Goal: Navigation & Orientation: Find specific page/section

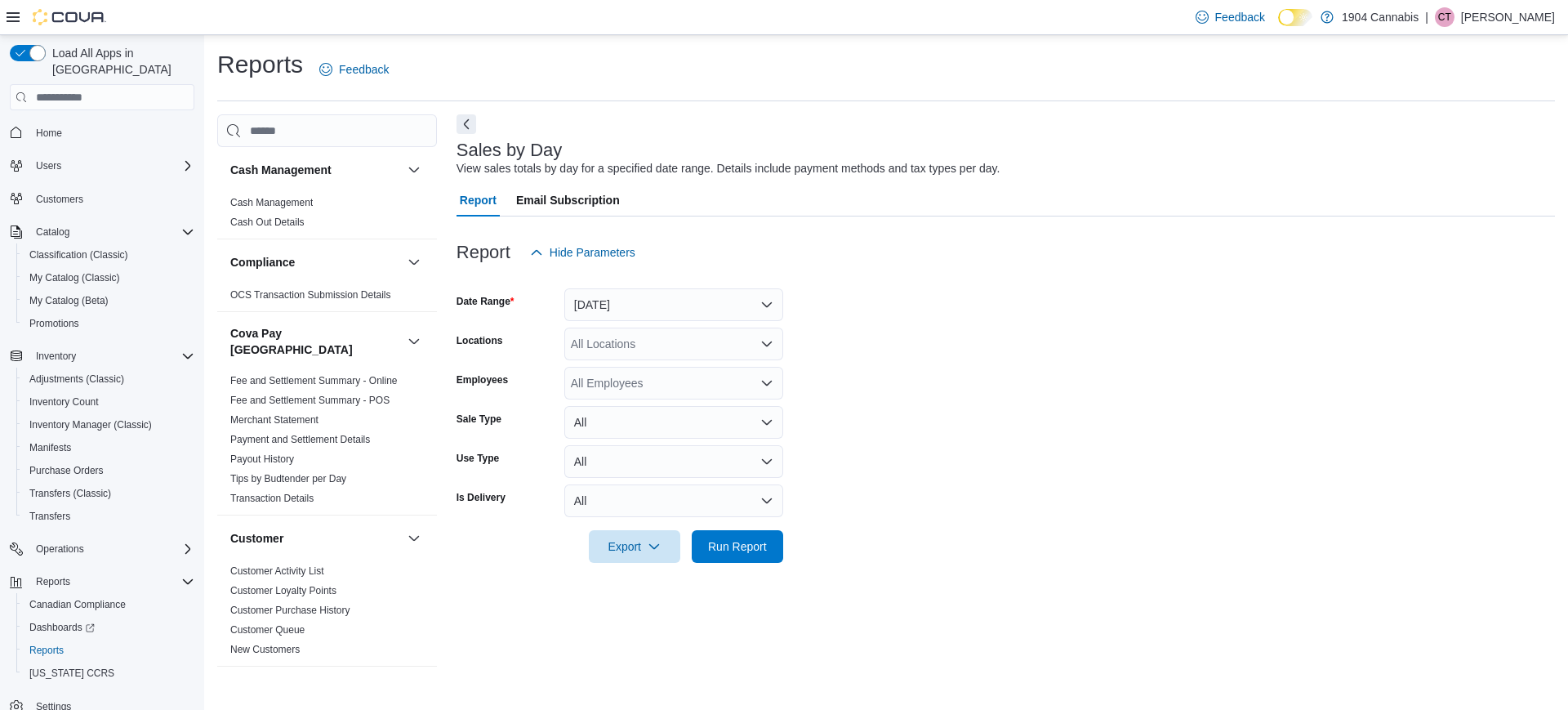
click at [66, 121] on span "Home" at bounding box center [111, 131] width 165 height 21
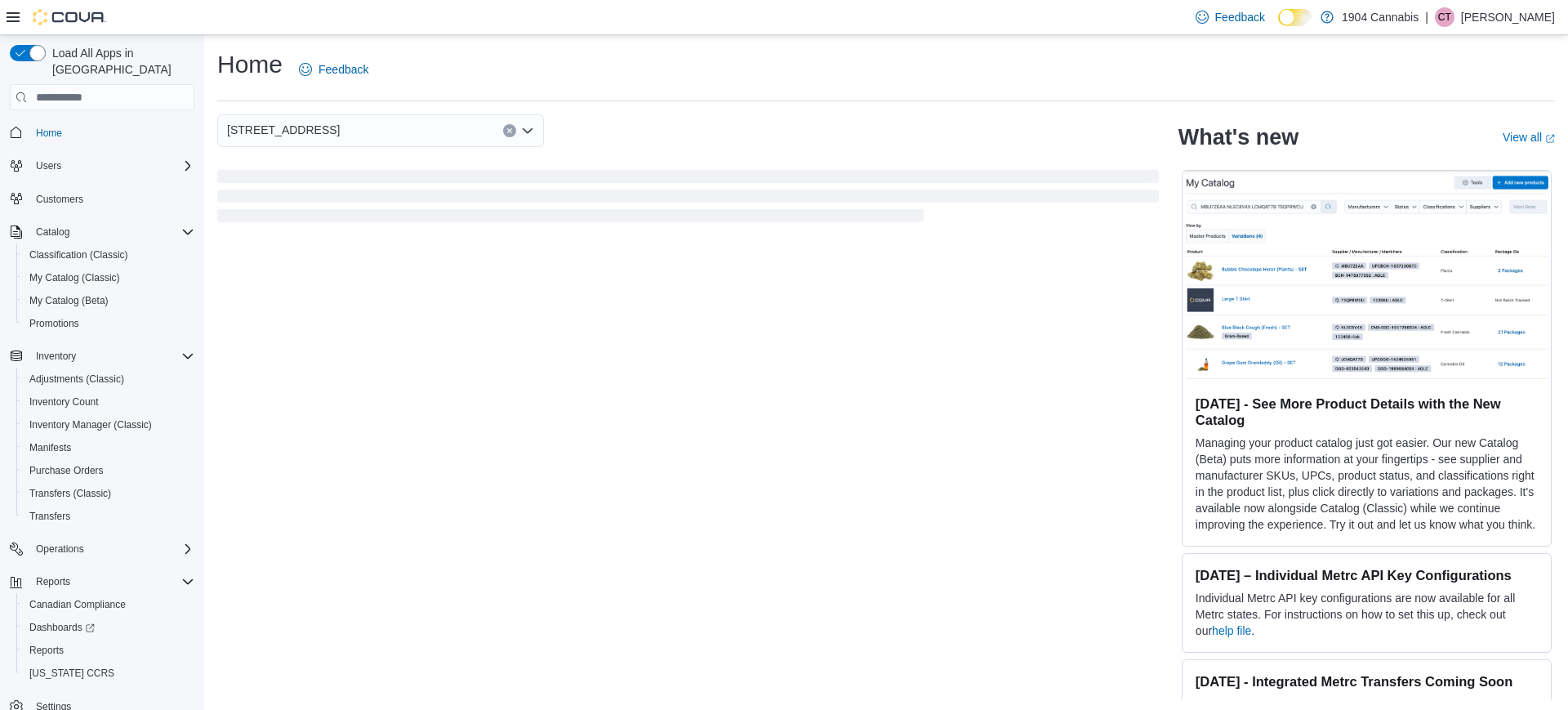
click at [43, 127] on button "Home" at bounding box center [102, 131] width 198 height 23
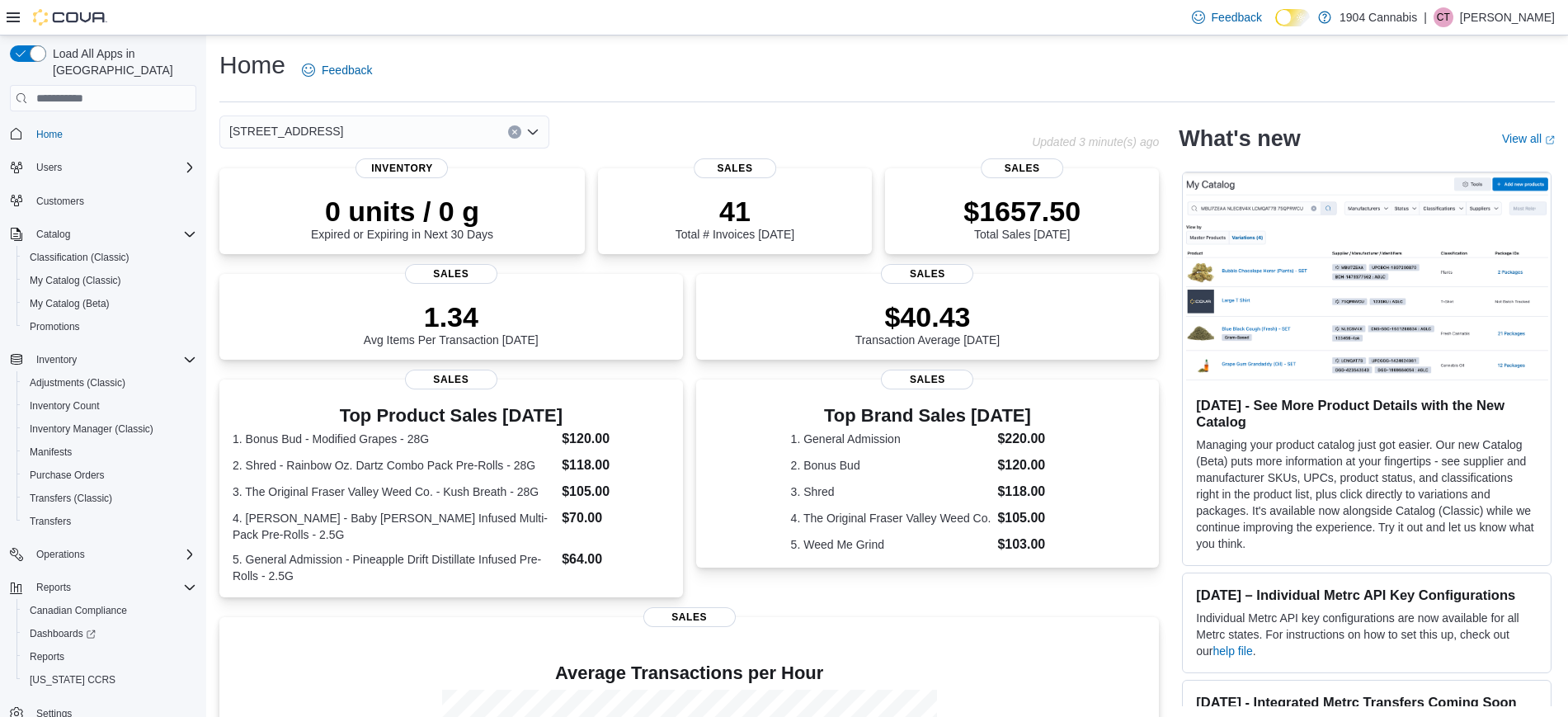
click at [234, 130] on span "720 First Ave" at bounding box center [286, 131] width 114 height 20
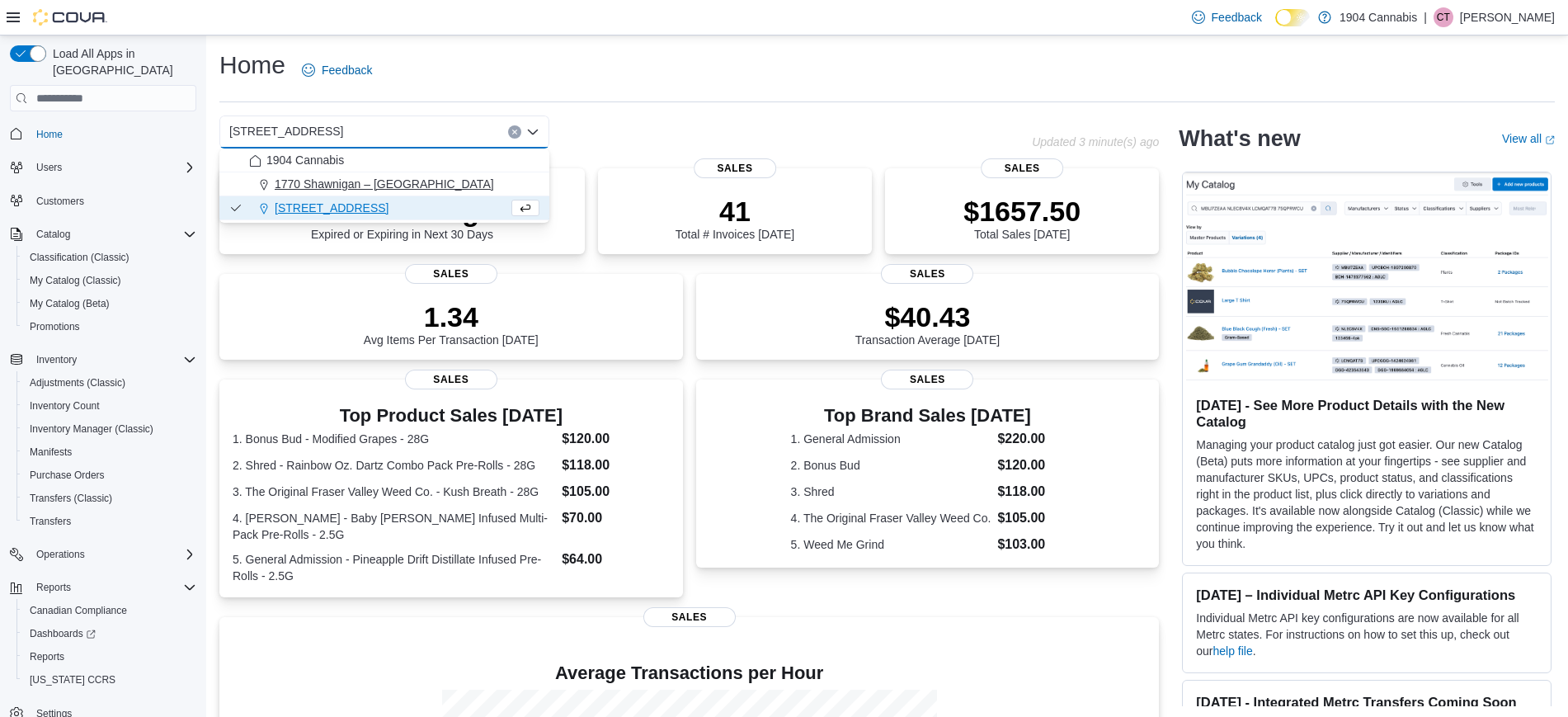
click at [311, 183] on span "1770 Shawnigan – Mill Bay Road" at bounding box center [384, 184] width 219 height 17
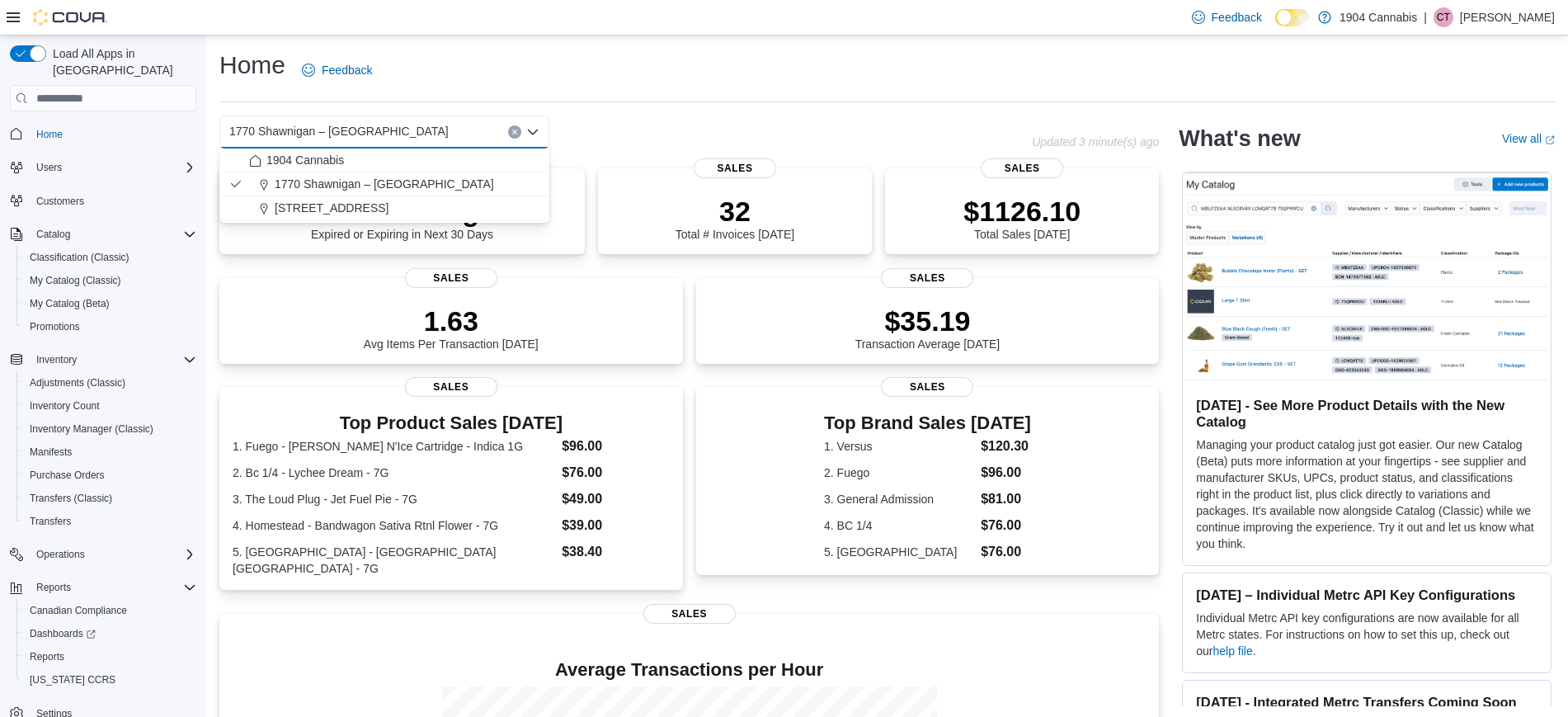
click at [1513, 23] on p "[PERSON_NAME]" at bounding box center [1508, 18] width 95 height 20
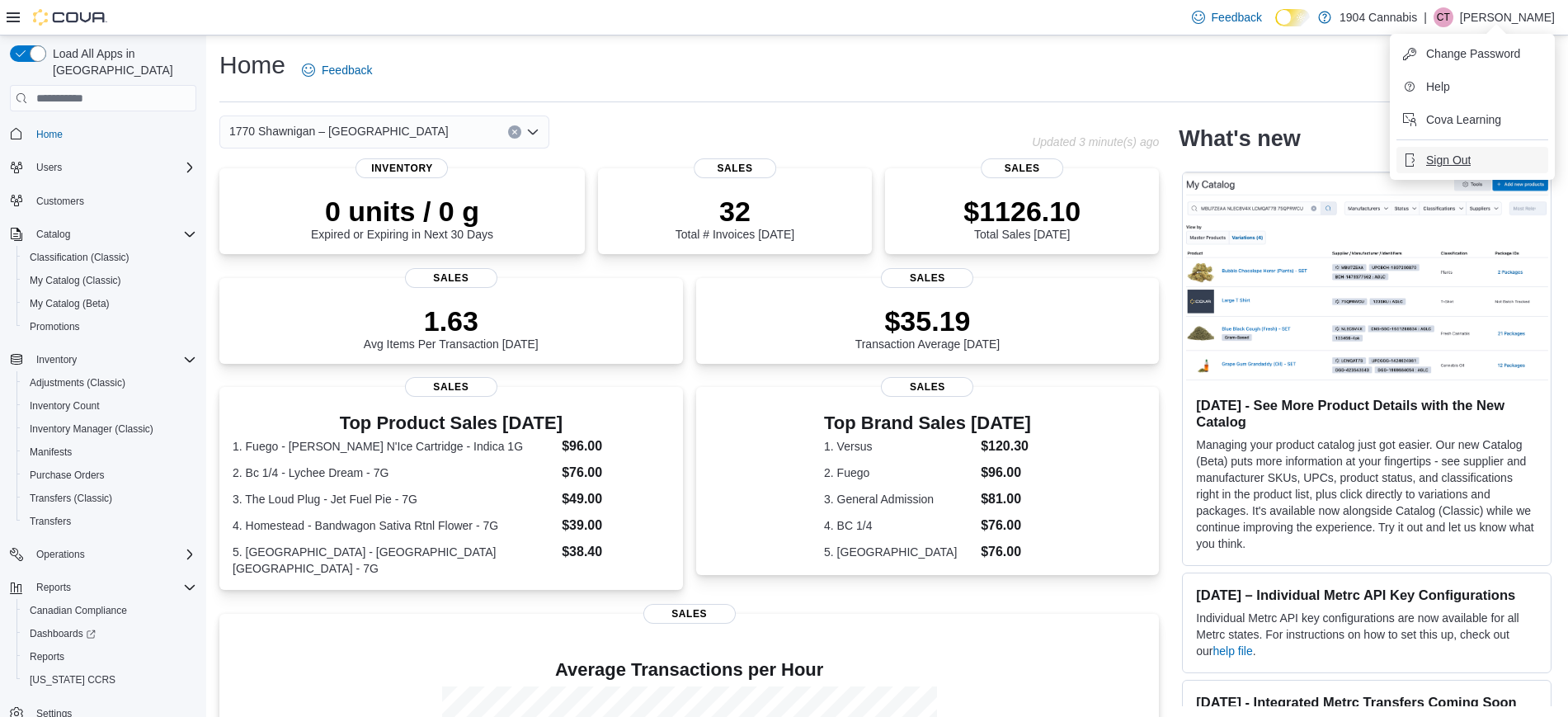
click at [1497, 158] on button "Sign Out" at bounding box center [1472, 160] width 152 height 26
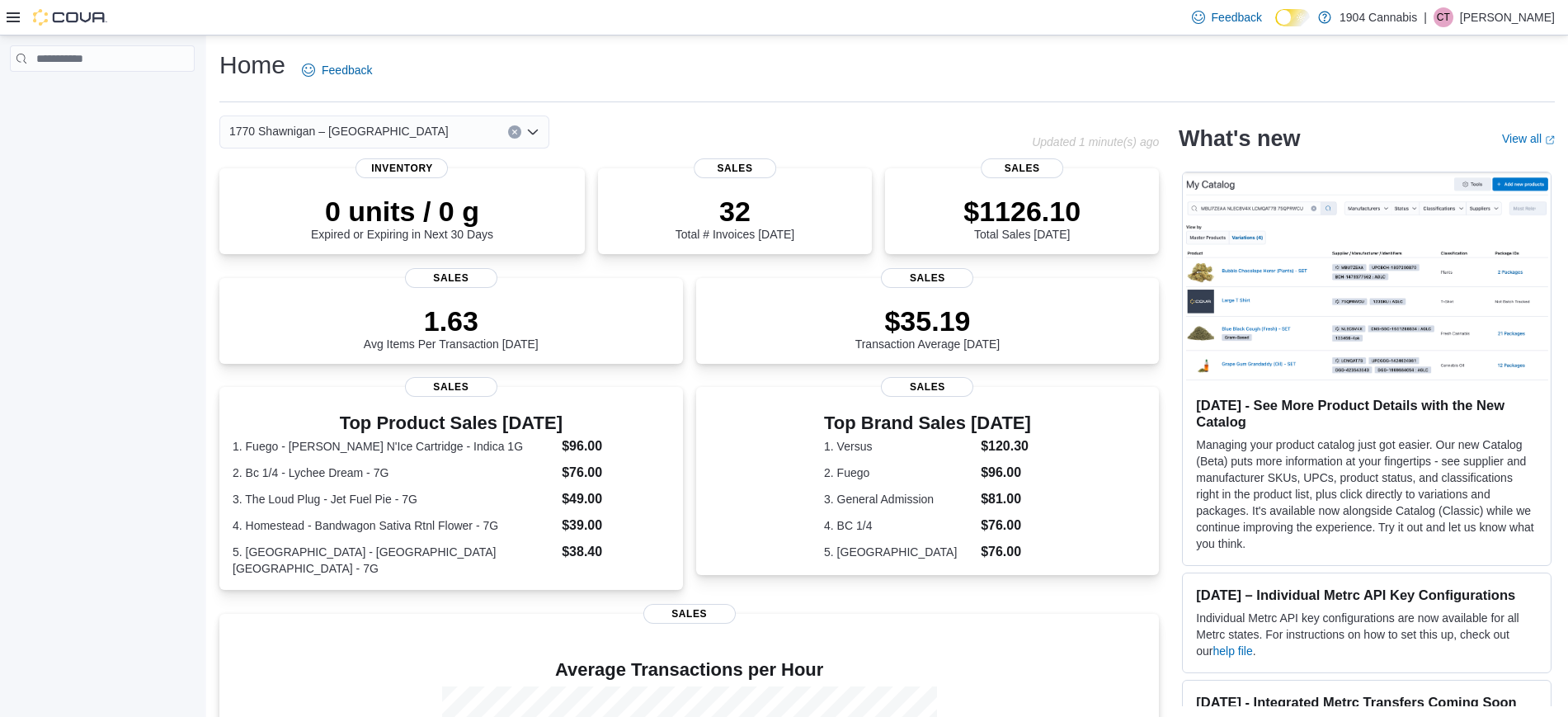
click at [1479, 26] on p "[PERSON_NAME]" at bounding box center [1508, 18] width 95 height 20
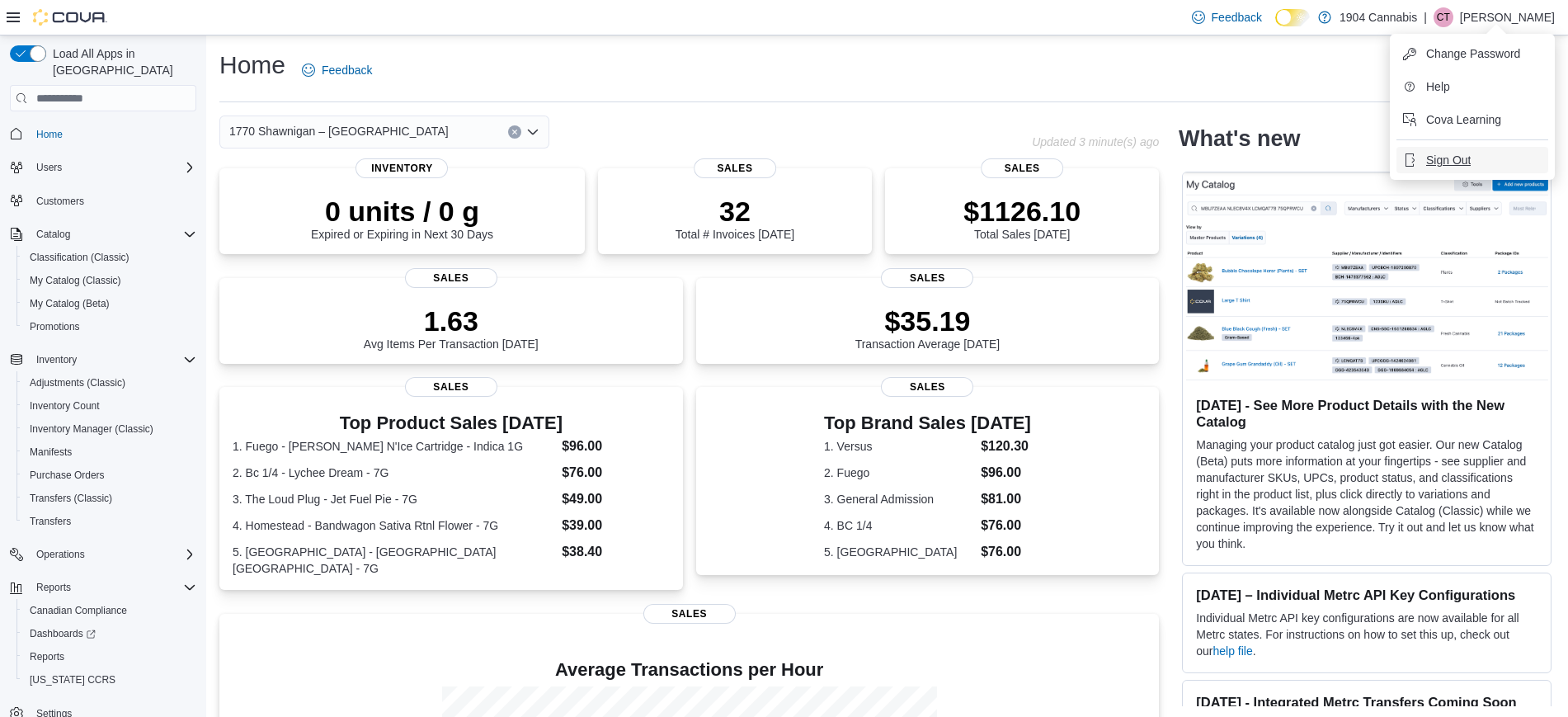
click at [1494, 166] on button "Sign Out" at bounding box center [1472, 160] width 152 height 26
